Goal: Find specific page/section: Find specific page/section

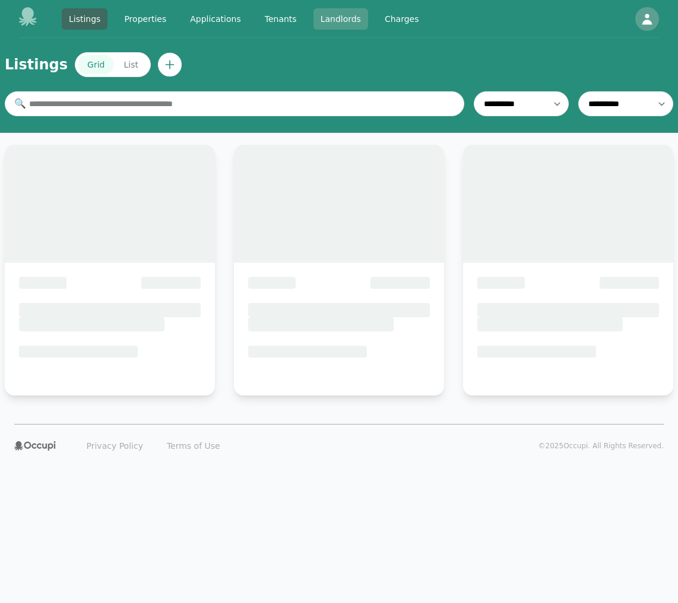
click at [320, 14] on link "Landlords" at bounding box center [340, 18] width 55 height 21
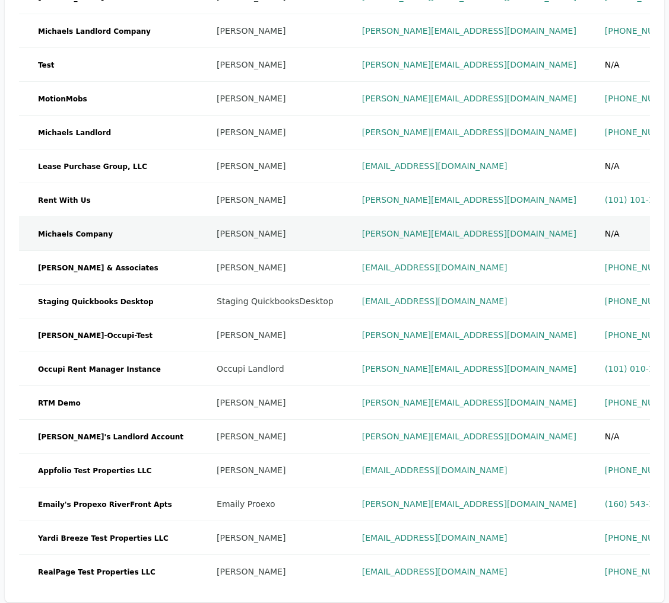
scroll to position [312, 0]
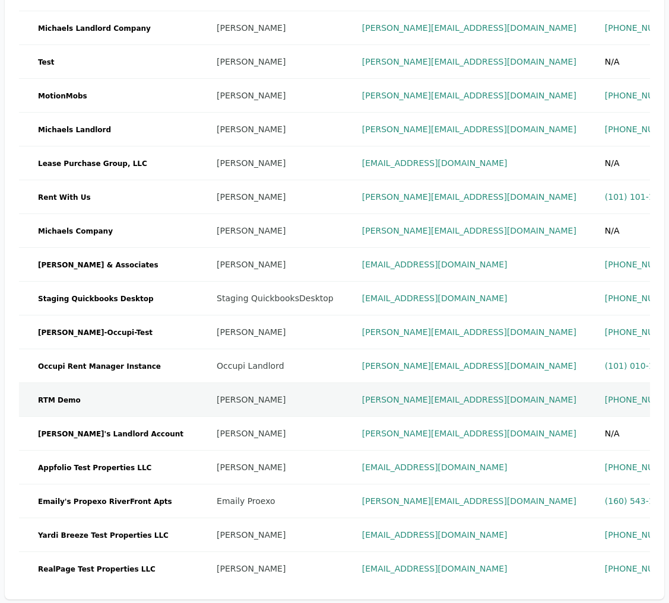
click at [474, 408] on td "emily+risingtide@occupi.app" at bounding box center [469, 400] width 243 height 34
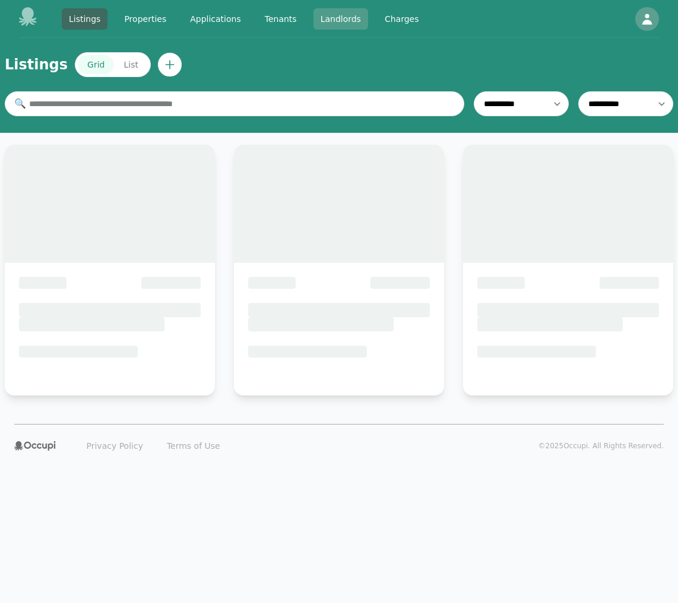
click at [353, 21] on link "Landlords" at bounding box center [340, 18] width 55 height 21
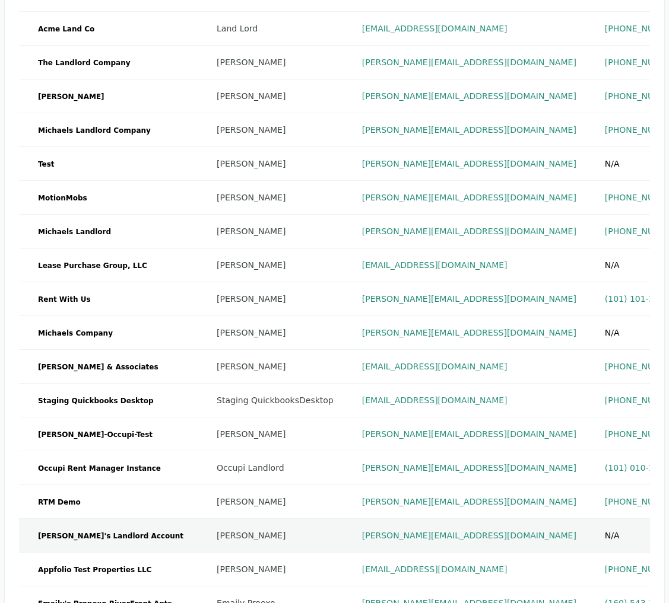
scroll to position [365, 0]
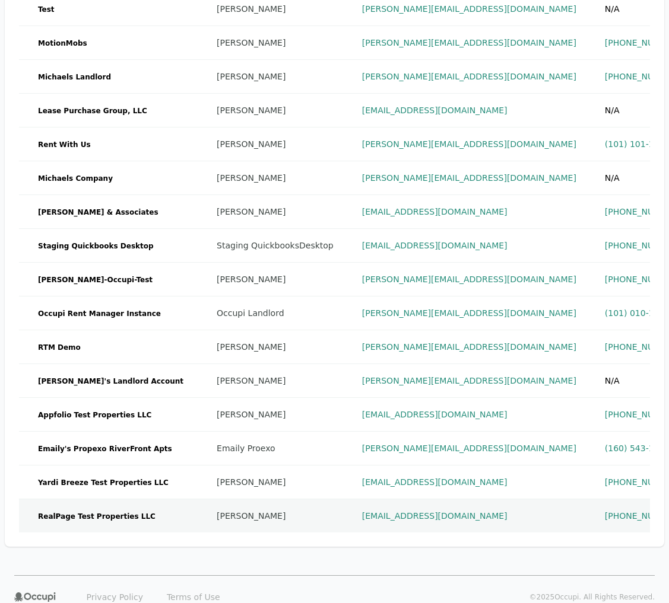
click at [125, 513] on span "RealPage Test Properties LLC" at bounding box center [96, 517] width 127 height 12
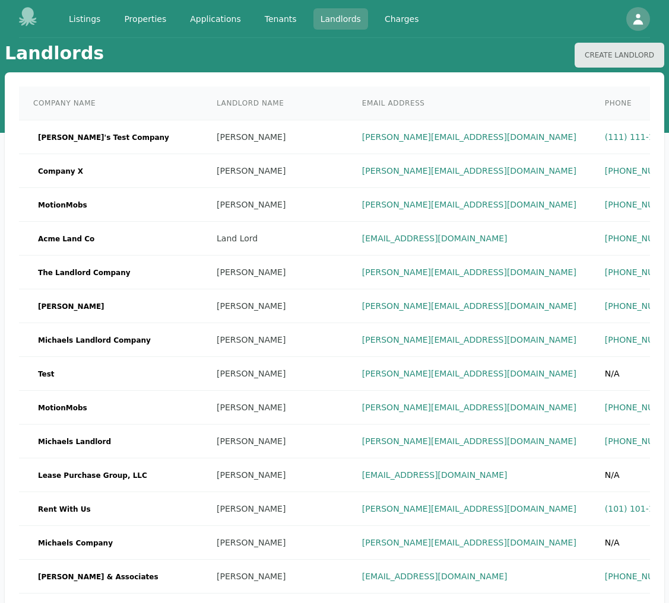
click at [335, 15] on link "Landlords" at bounding box center [340, 18] width 55 height 21
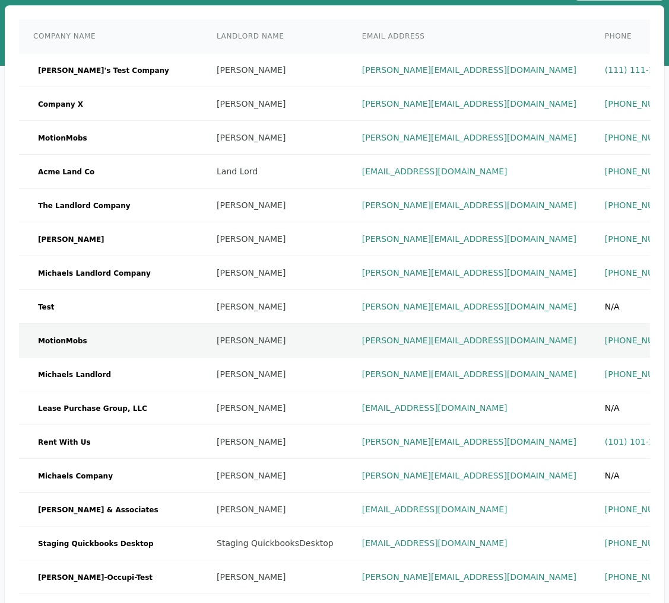
scroll to position [112, 0]
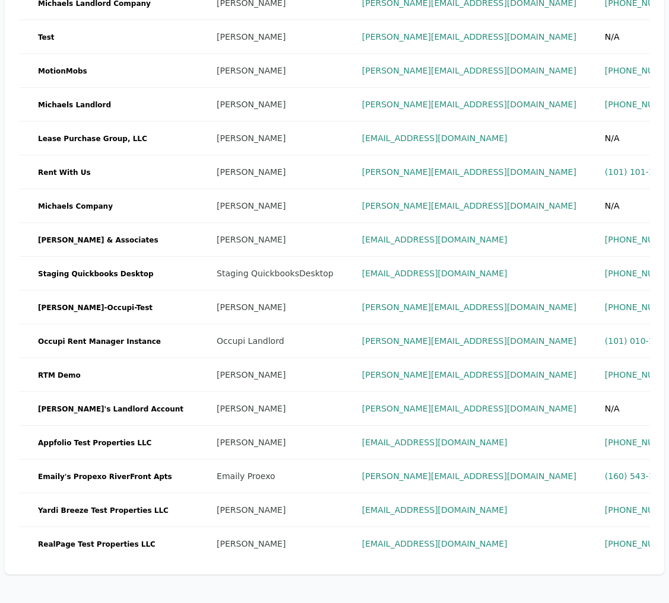
scroll to position [418, 0]
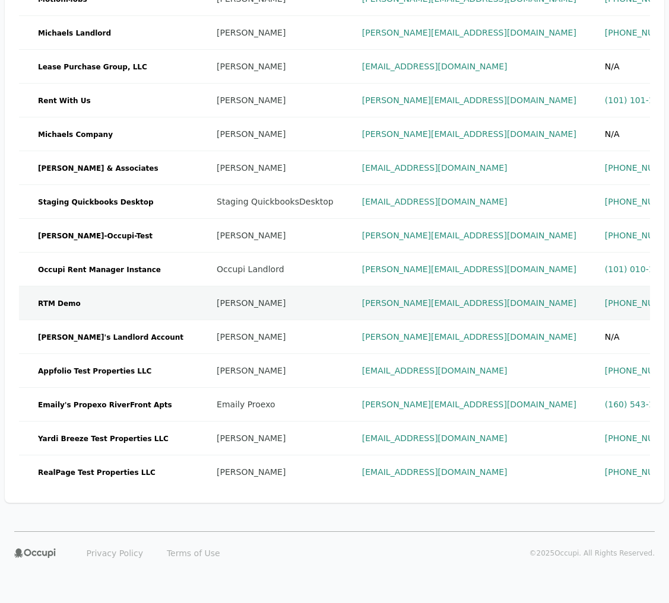
click at [96, 295] on td "RTM Demo" at bounding box center [110, 304] width 183 height 34
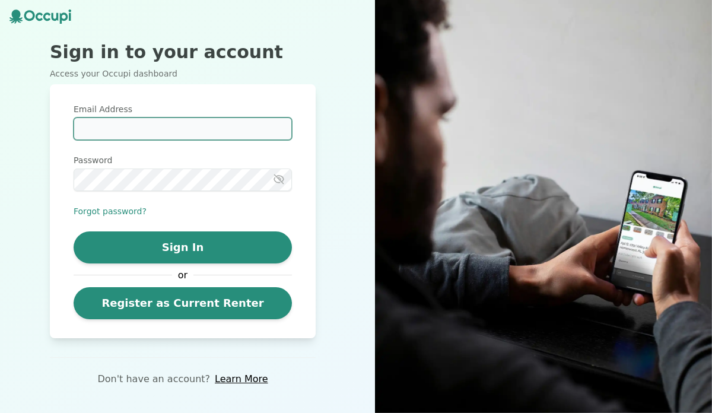
click at [212, 126] on input "Email Address" at bounding box center [183, 128] width 218 height 23
click at [211, 125] on input "Email Address" at bounding box center [183, 128] width 218 height 23
type input "**********"
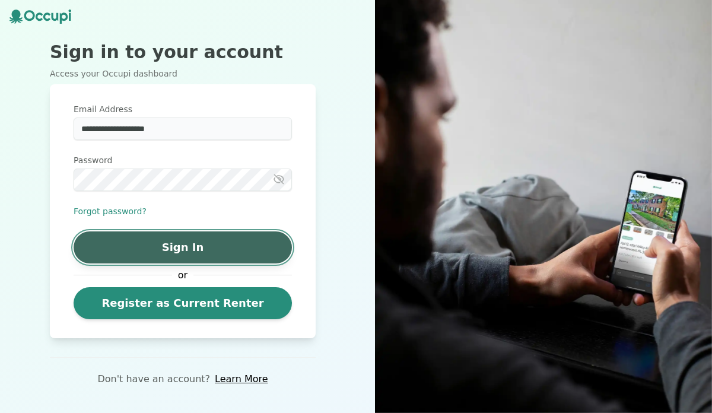
click at [212, 252] on button "Sign In" at bounding box center [183, 247] width 218 height 32
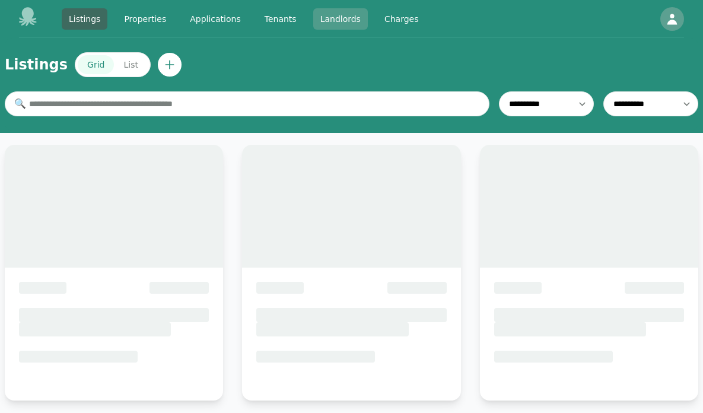
click at [332, 20] on link "Landlords" at bounding box center [340, 18] width 55 height 21
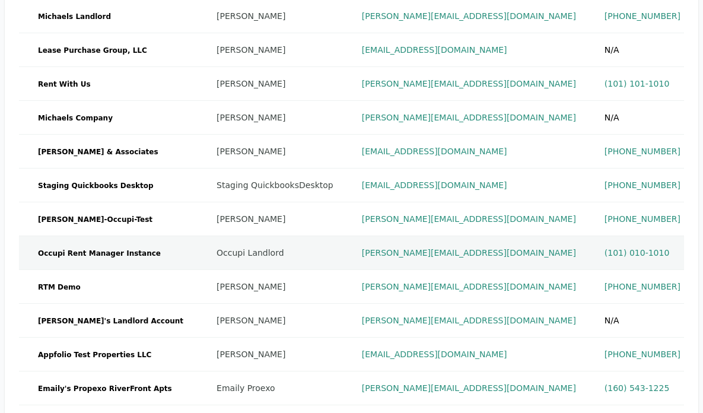
scroll to position [428, 0]
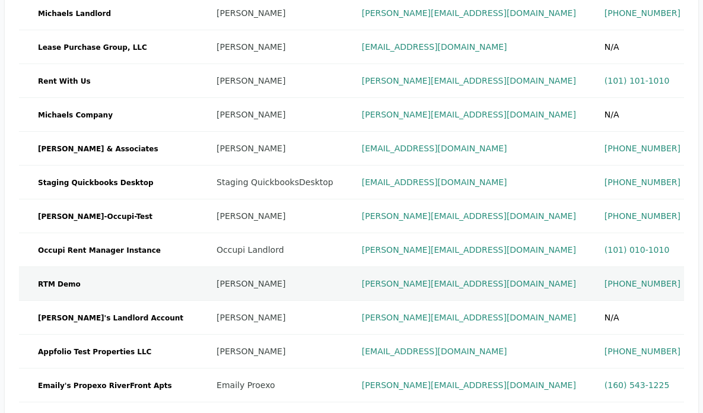
click at [101, 285] on td "RTM Demo" at bounding box center [110, 284] width 183 height 34
